Goal: Information Seeking & Learning: Learn about a topic

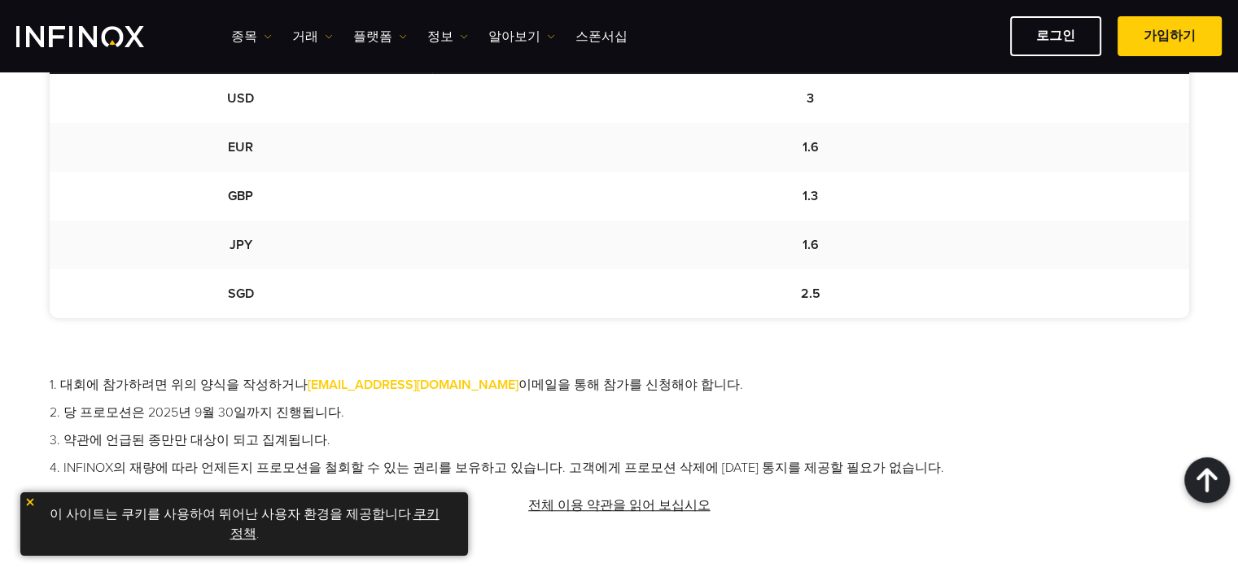
scroll to position [1038, 0]
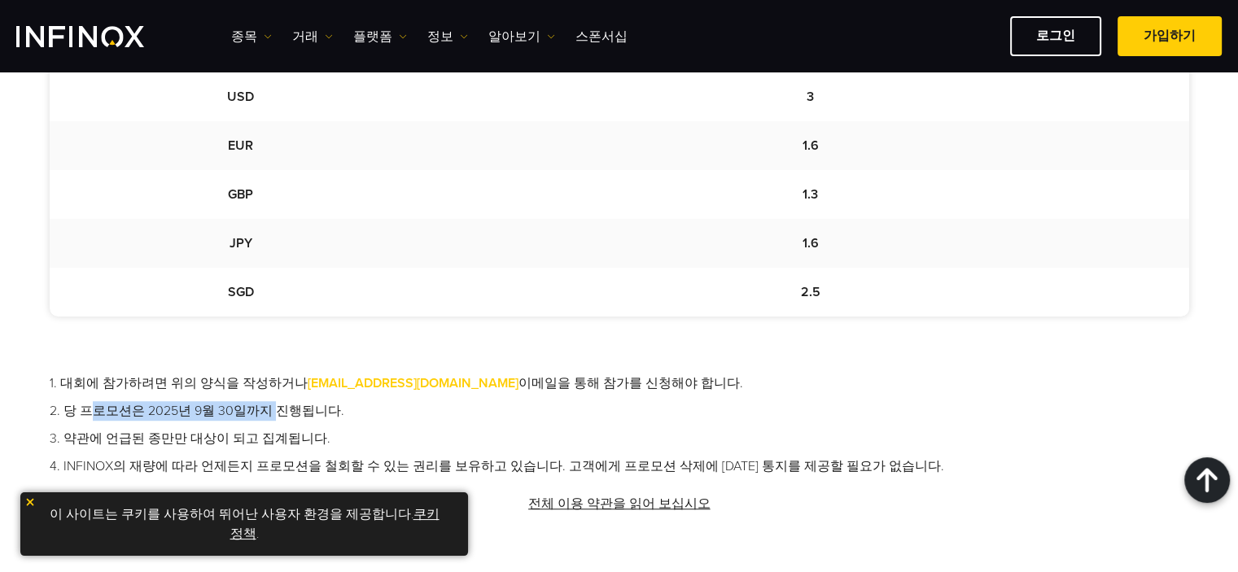
drag, startPoint x: 98, startPoint y: 407, endPoint x: 279, endPoint y: 413, distance: 181.6
click at [279, 413] on li "2. 당 프로모션은 2025년 9월 30일까지 진행됩니다." at bounding box center [619, 411] width 1139 height 20
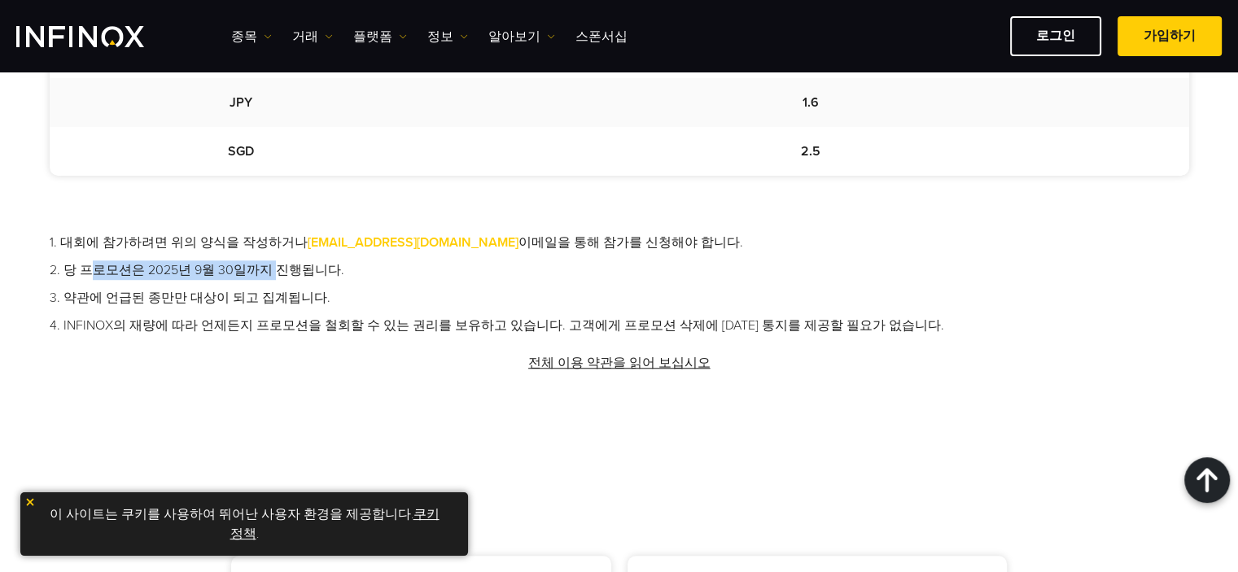
scroll to position [1180, 0]
drag, startPoint x: 227, startPoint y: 146, endPoint x: 260, endPoint y: 152, distance: 33.2
click at [260, 152] on td "SGD" at bounding box center [241, 149] width 383 height 49
copy td "SGD"
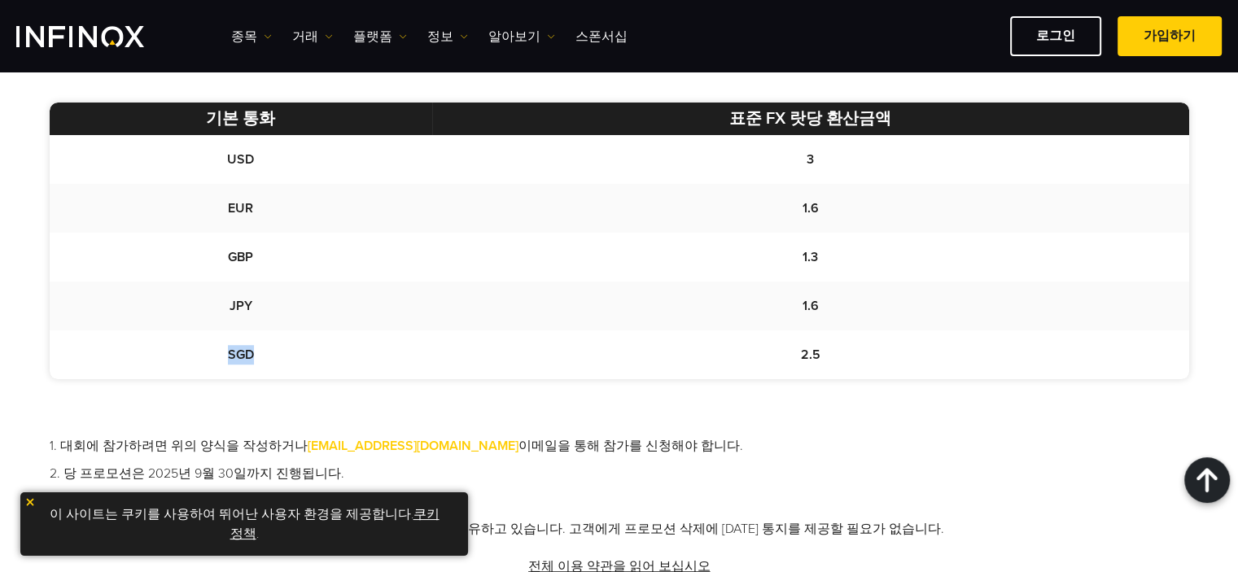
scroll to position [915, 0]
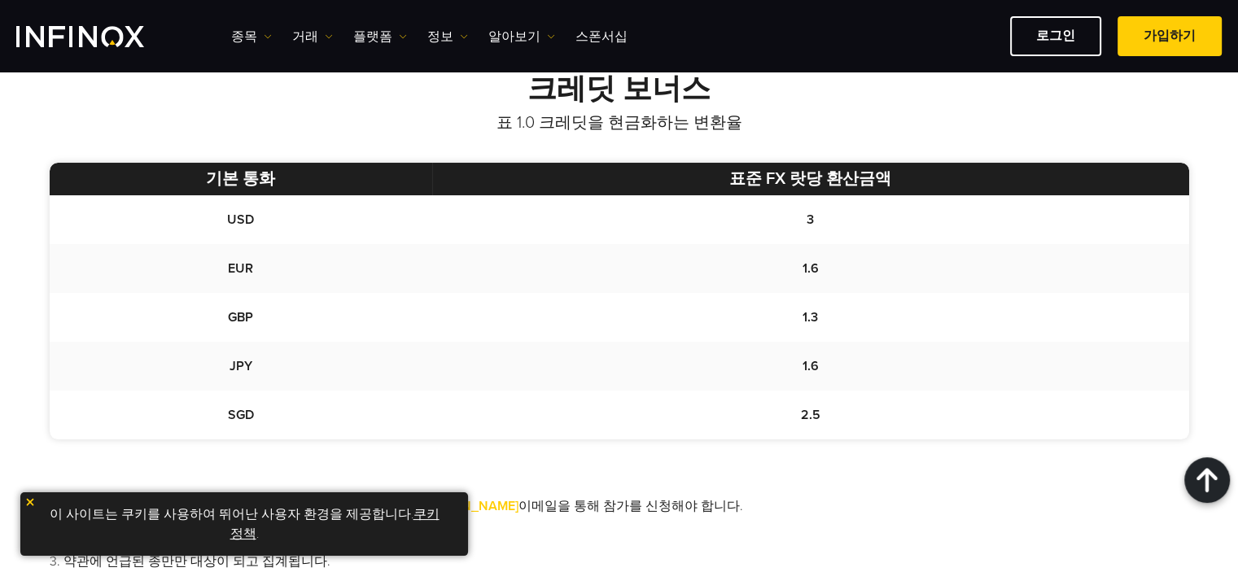
click at [456, 277] on td "1.6" at bounding box center [810, 268] width 756 height 49
click at [239, 37] on link "종목" at bounding box center [251, 37] width 41 height 20
click at [306, 37] on link "거래" at bounding box center [312, 37] width 41 height 20
click at [362, 27] on link "플랫폼" at bounding box center [380, 37] width 54 height 20
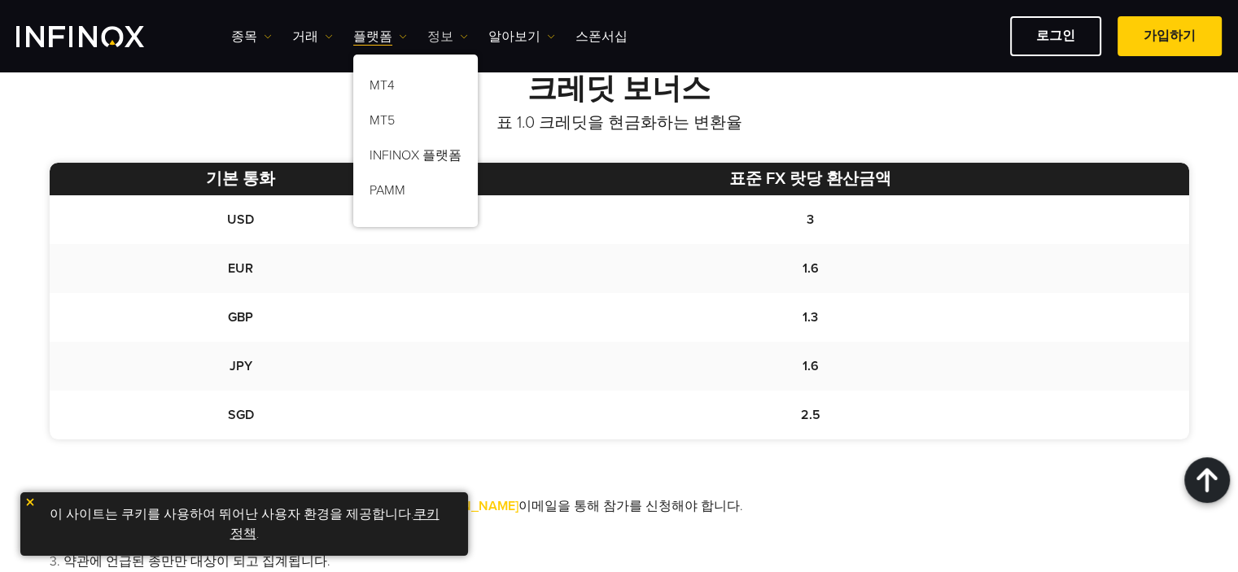
click at [445, 33] on link "정보" at bounding box center [447, 37] width 41 height 20
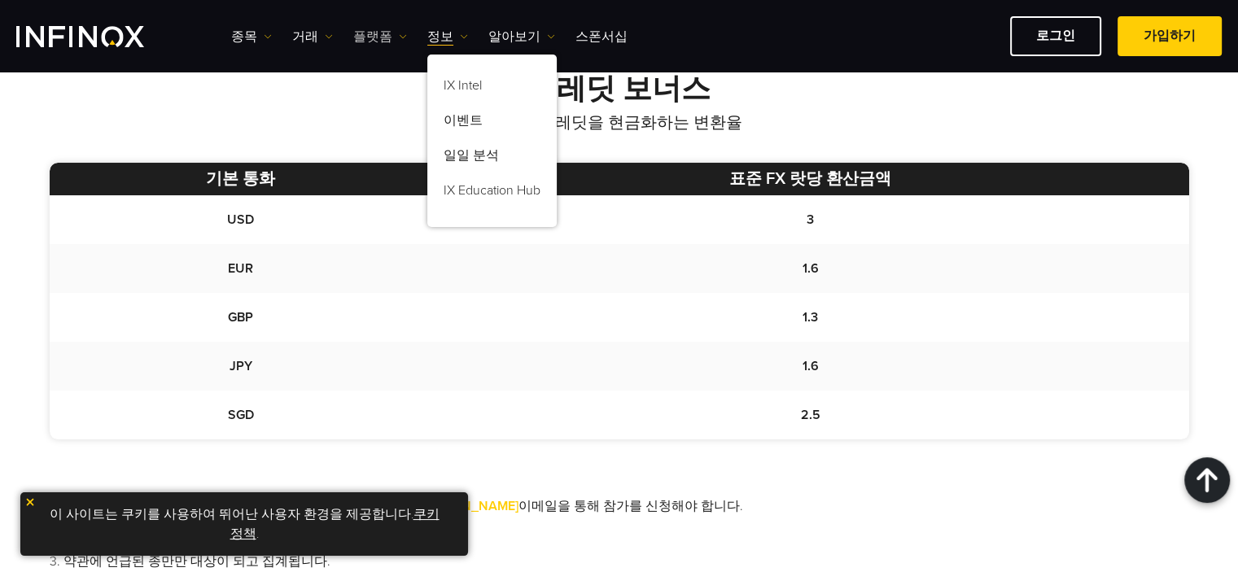
click at [393, 29] on link "플랫폼" at bounding box center [380, 37] width 54 height 20
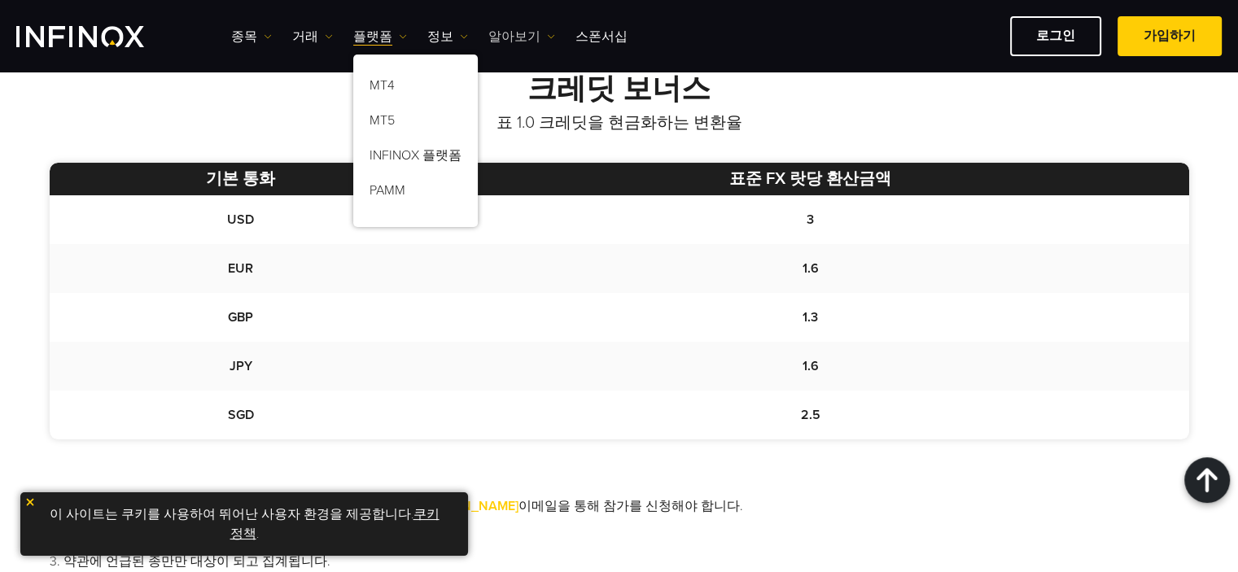
click at [500, 34] on link "알아보기" at bounding box center [521, 37] width 67 height 20
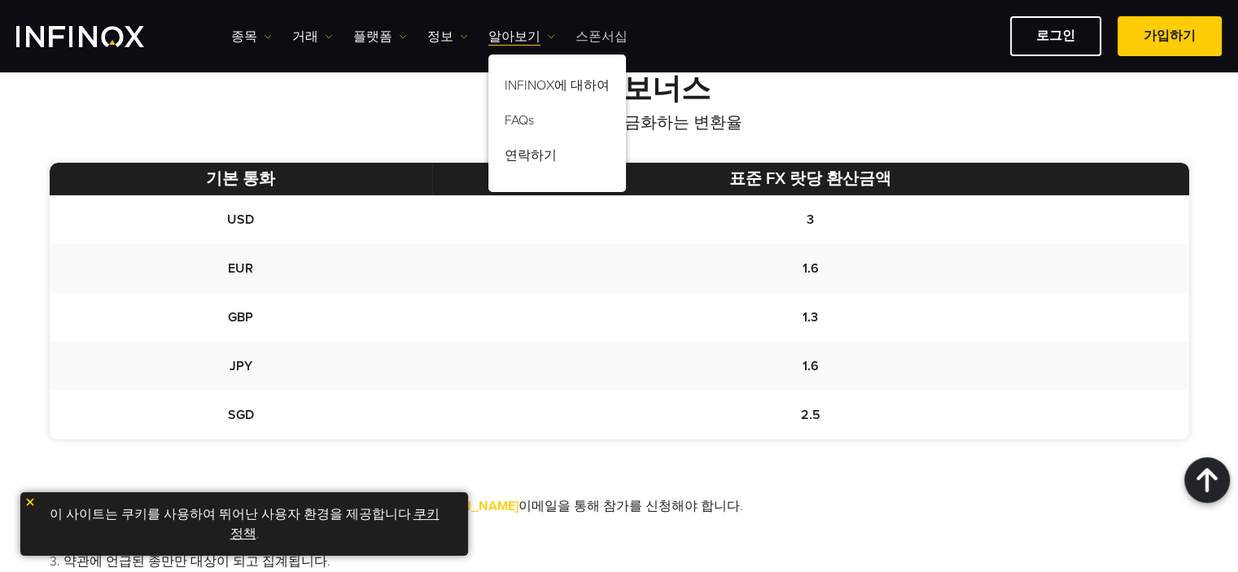
click at [590, 37] on link "스폰서십" at bounding box center [601, 37] width 52 height 20
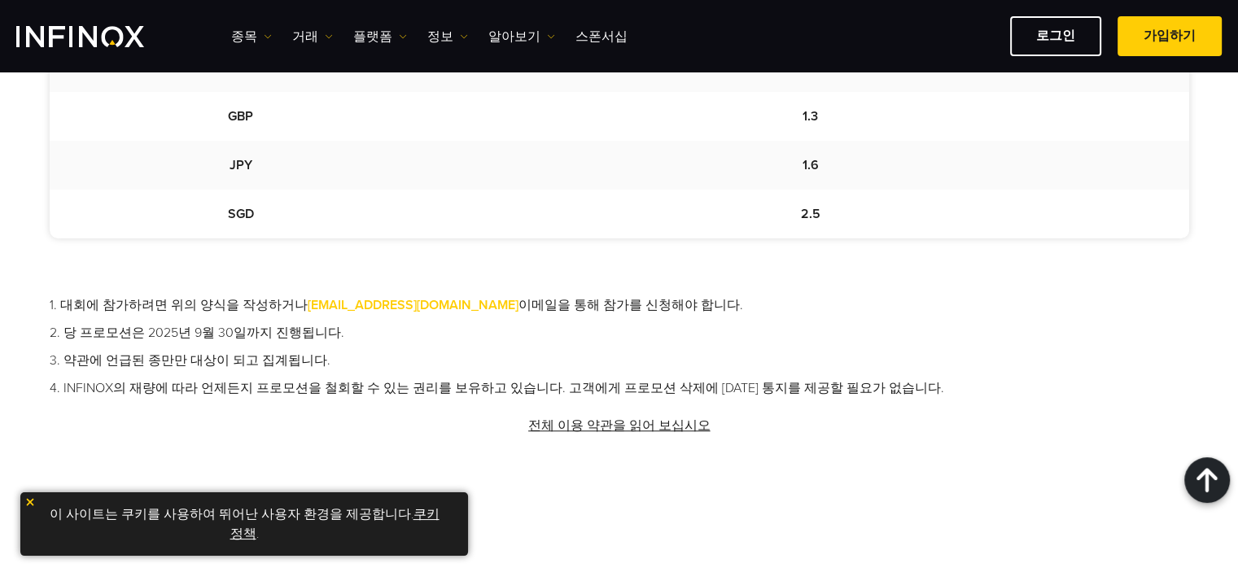
scroll to position [1119, 0]
